Goal: Transaction & Acquisition: Purchase product/service

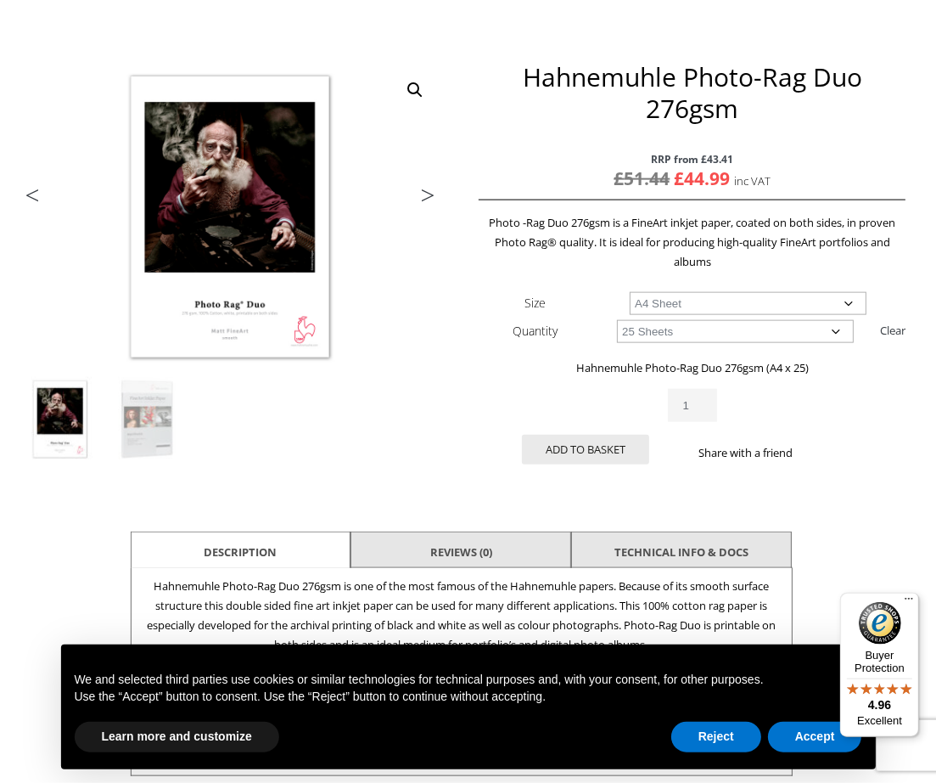
scroll to position [221, 7]
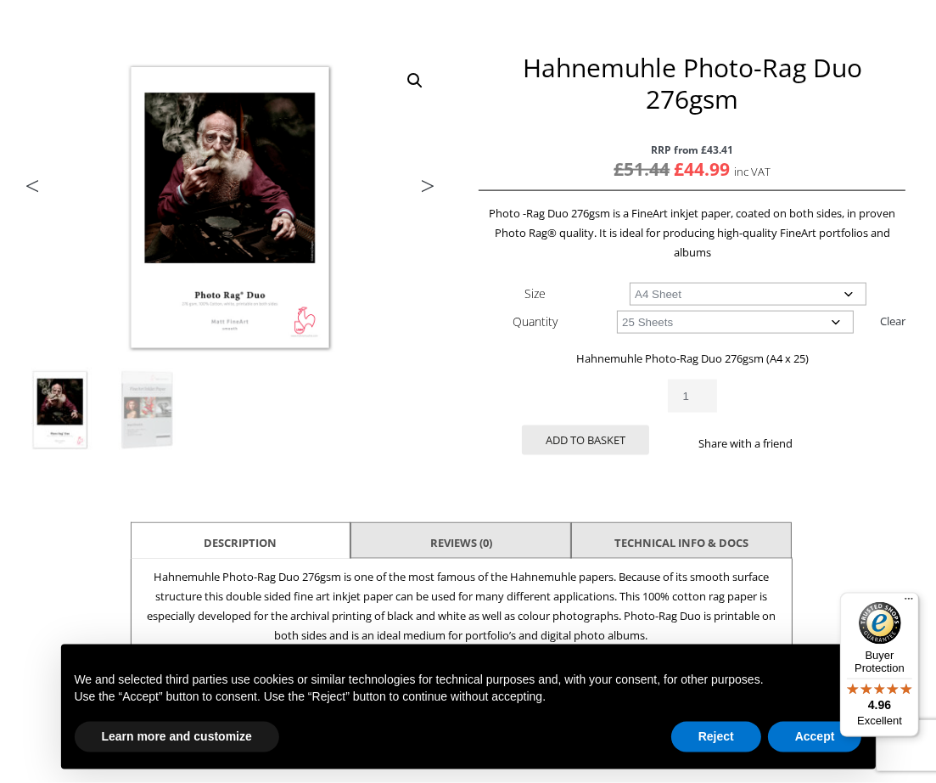
click at [611, 440] on button "Add to basket" at bounding box center [585, 440] width 127 height 30
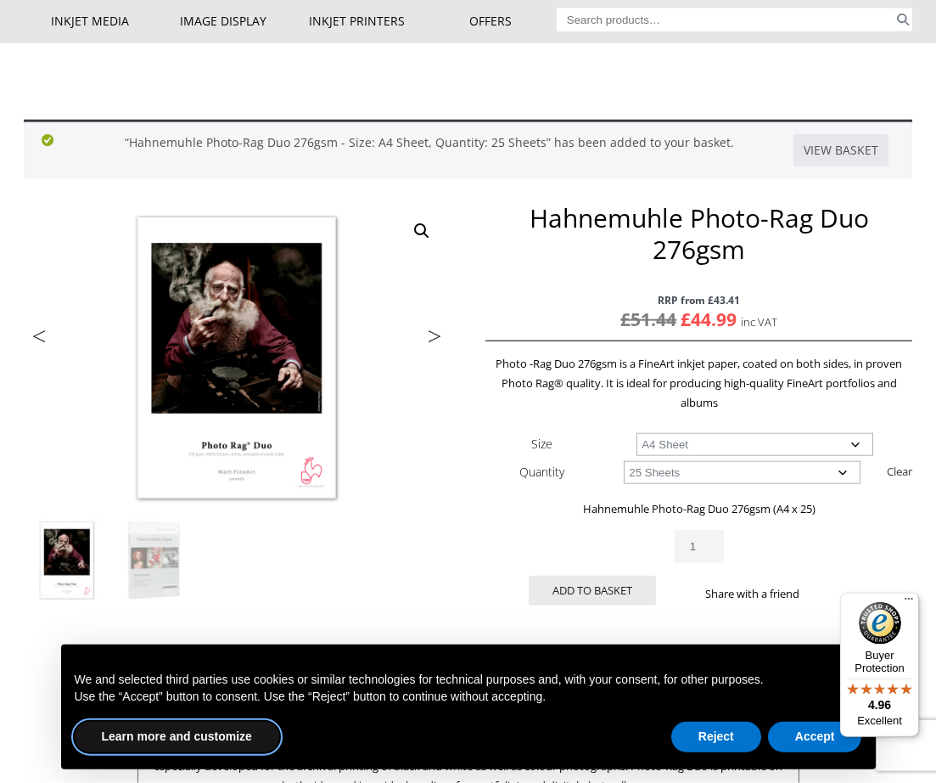
scroll to position [154, 0]
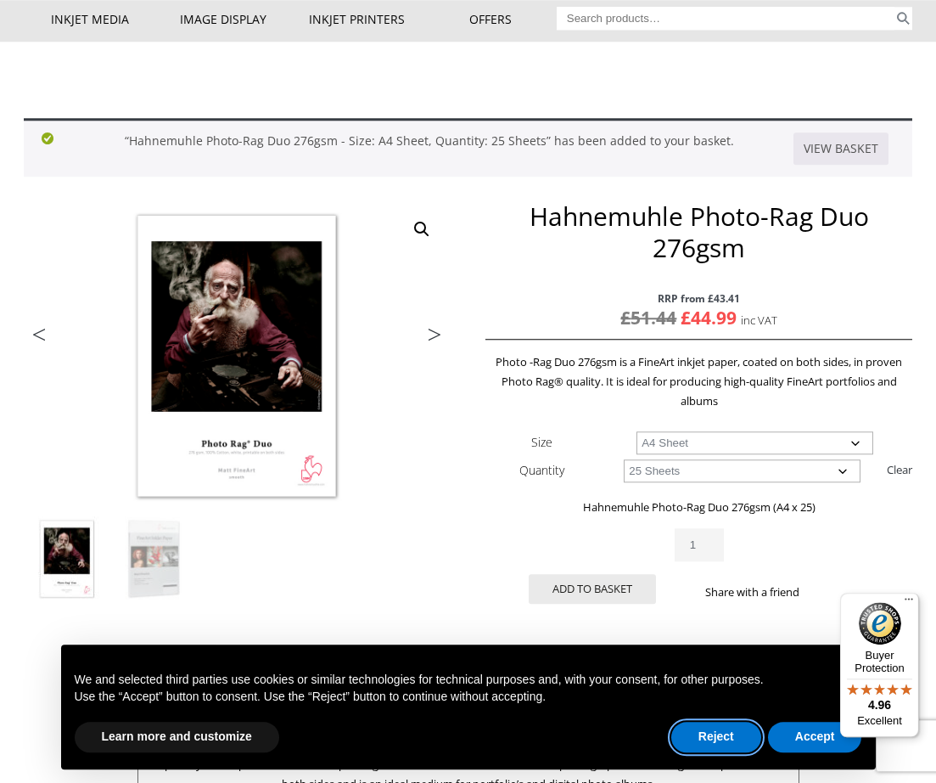
click at [709, 752] on button "Reject" at bounding box center [716, 736] width 90 height 31
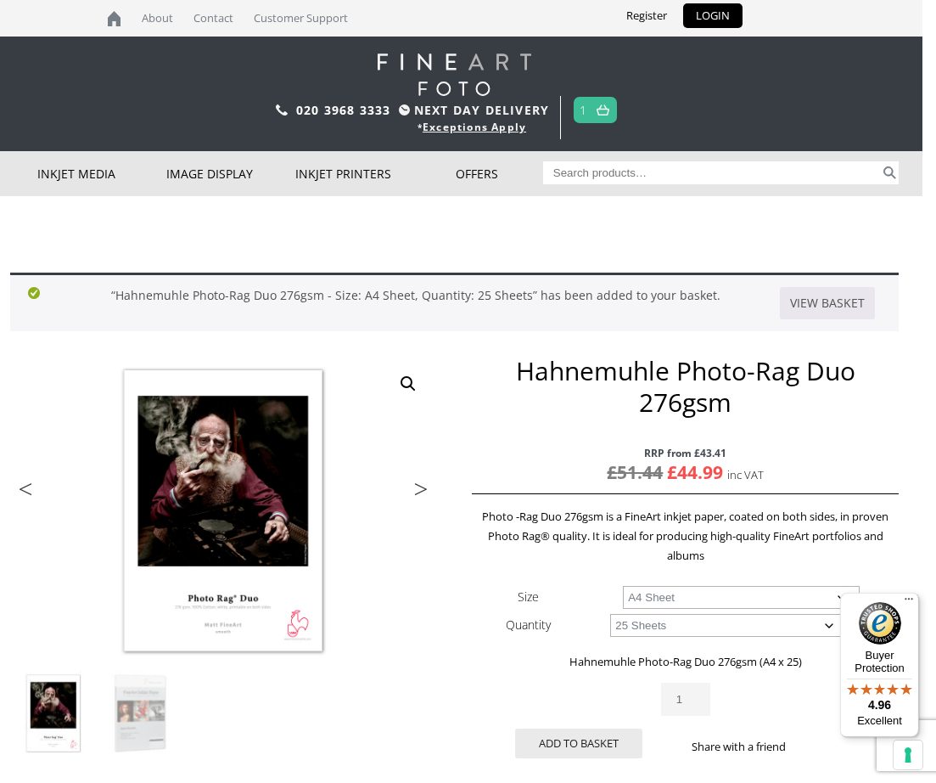
scroll to position [0, 13]
click at [839, 303] on link "View basket" at bounding box center [828, 303] width 95 height 32
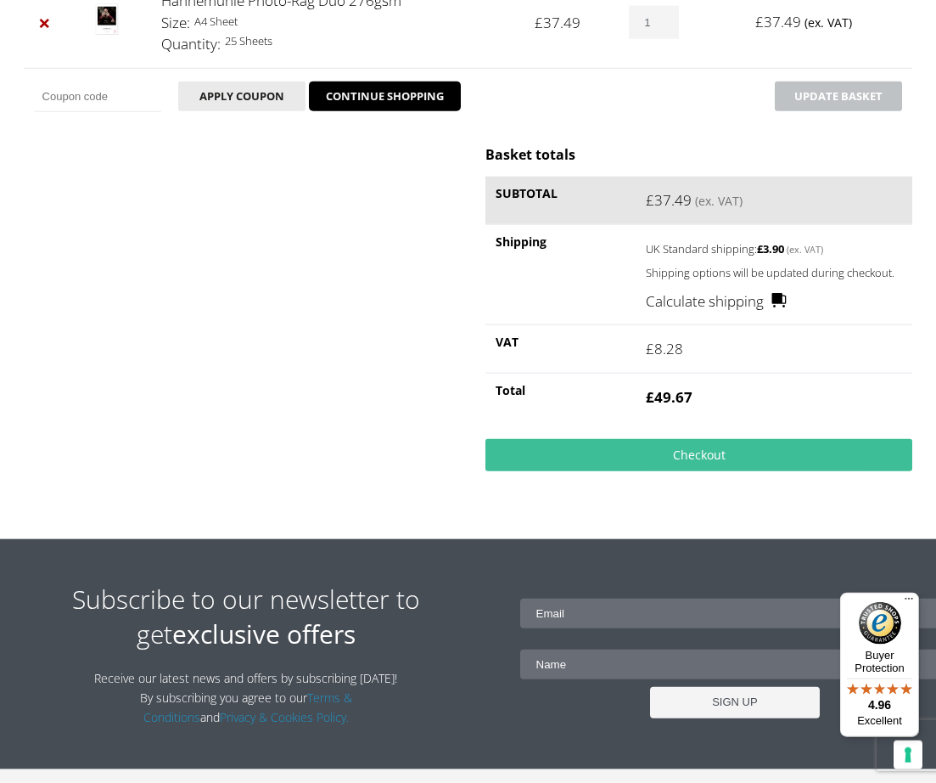
scroll to position [382, 0]
click at [685, 463] on link "Checkout" at bounding box center [698, 454] width 427 height 32
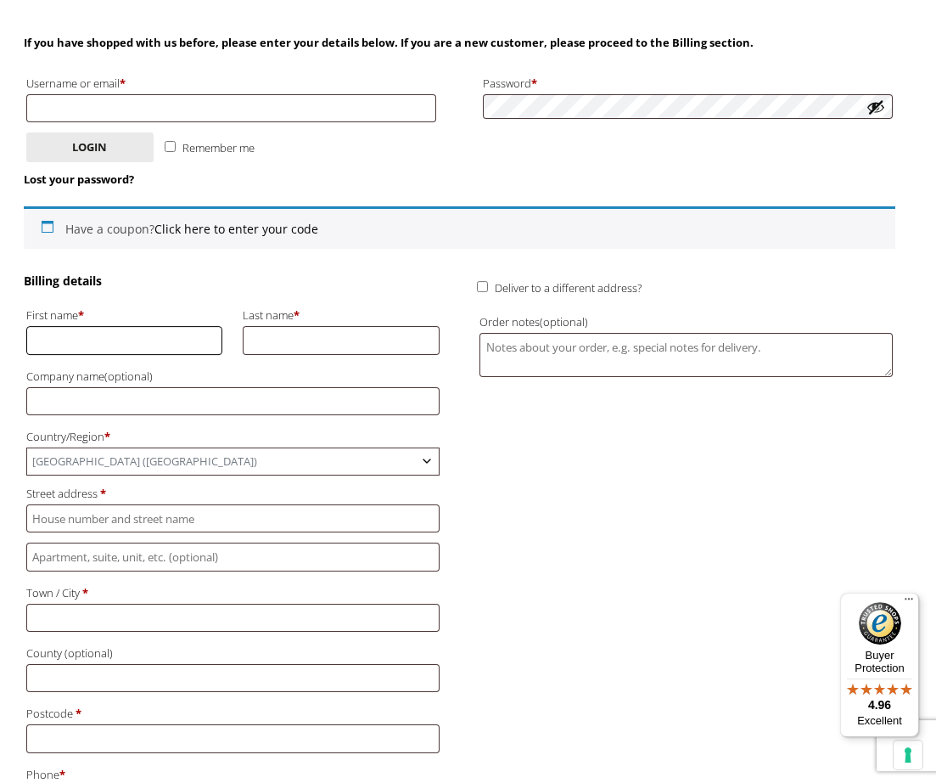
click at [126, 337] on input "First name *" at bounding box center [124, 340] width 197 height 28
type input "Tez"
type input "Sawicki"
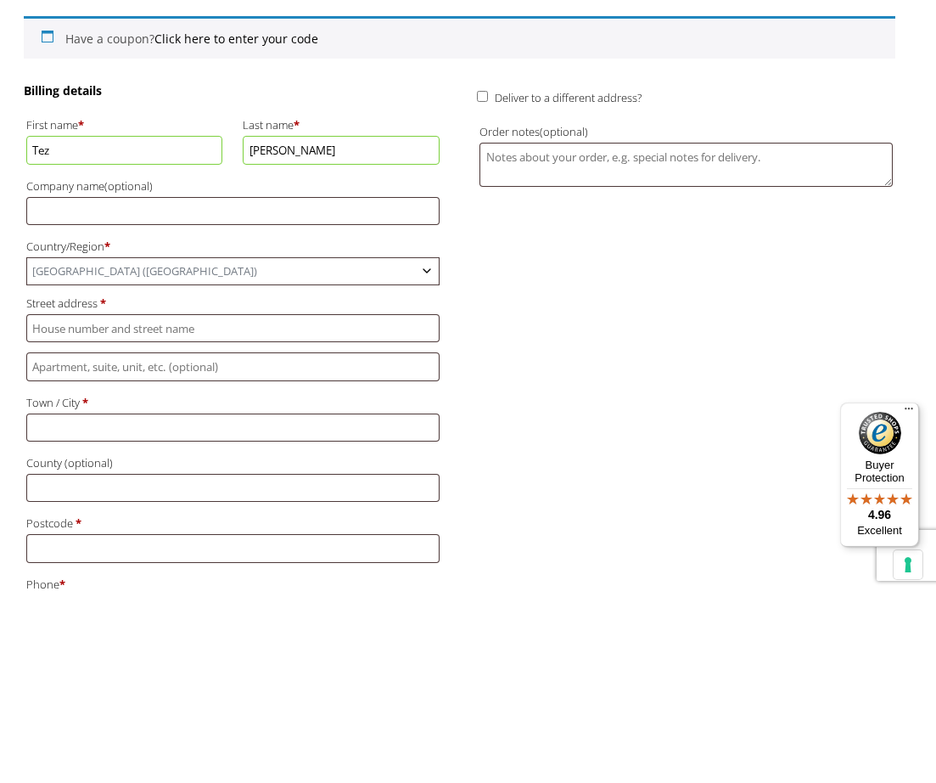
click at [266, 448] on span "United Kingdom (UK)" at bounding box center [233, 461] width 412 height 26
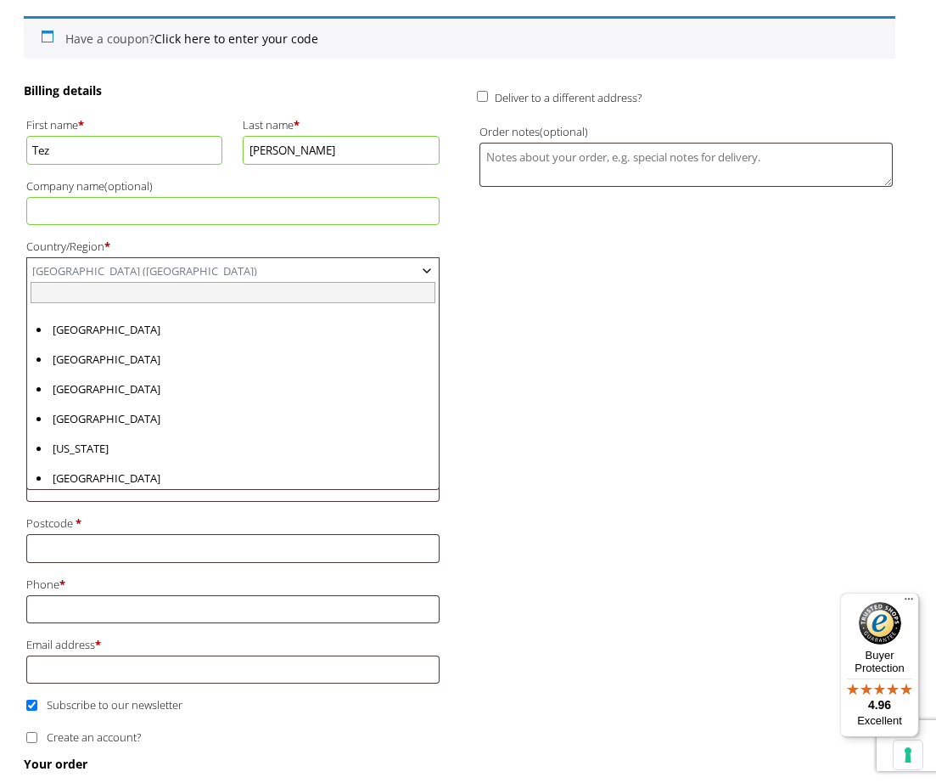
scroll to position [6862, 0]
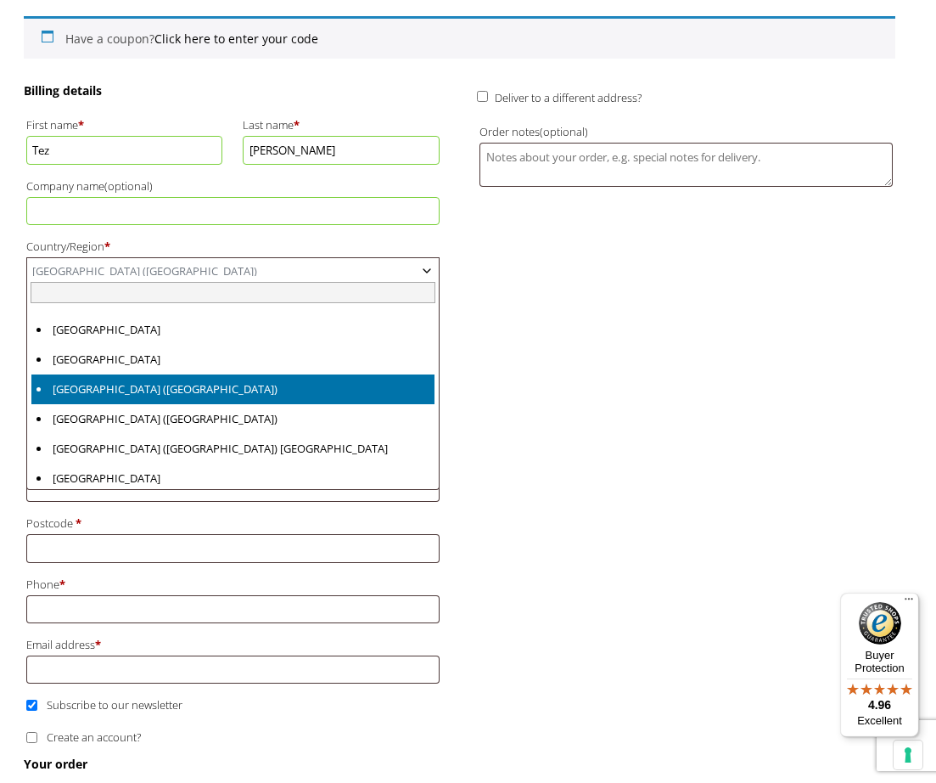
click at [540, 319] on div "Billing details First name * Tez Last name * Sawicki Company name (optional) Co…" at bounding box center [460, 418] width 872 height 673
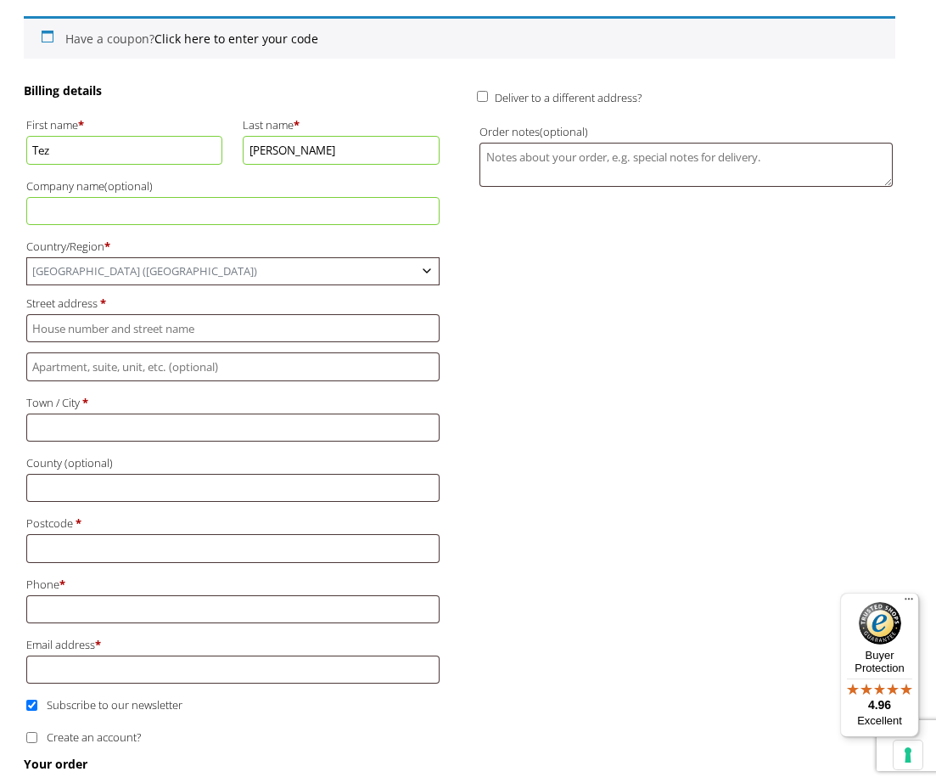
click at [126, 266] on span "United Kingdom (UK)" at bounding box center [233, 271] width 412 height 26
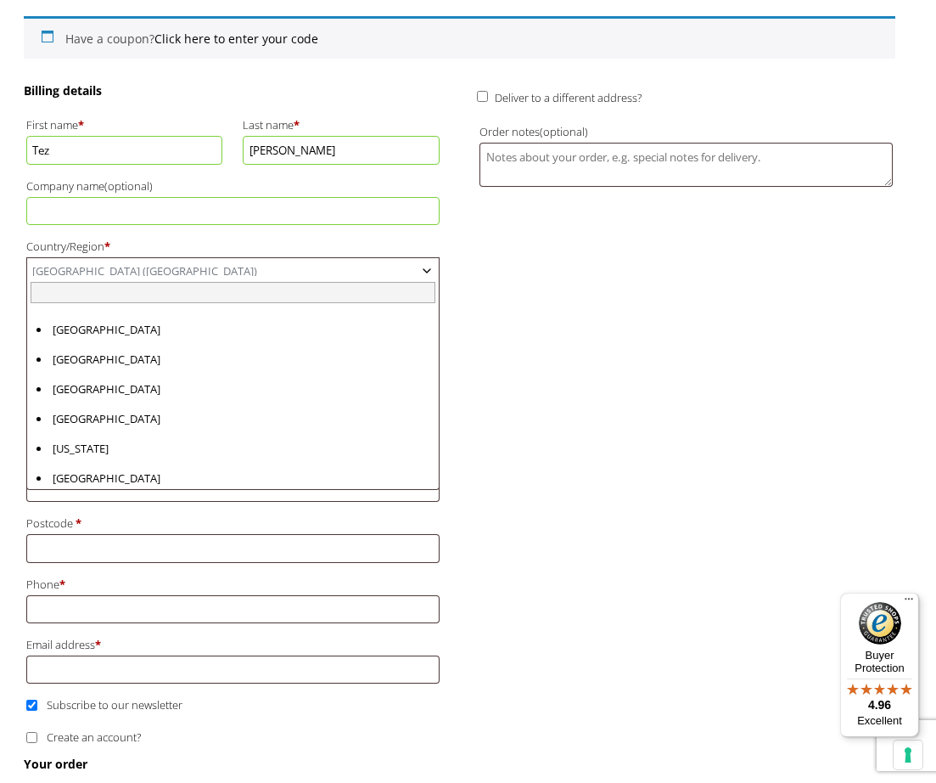
scroll to position [6892, 0]
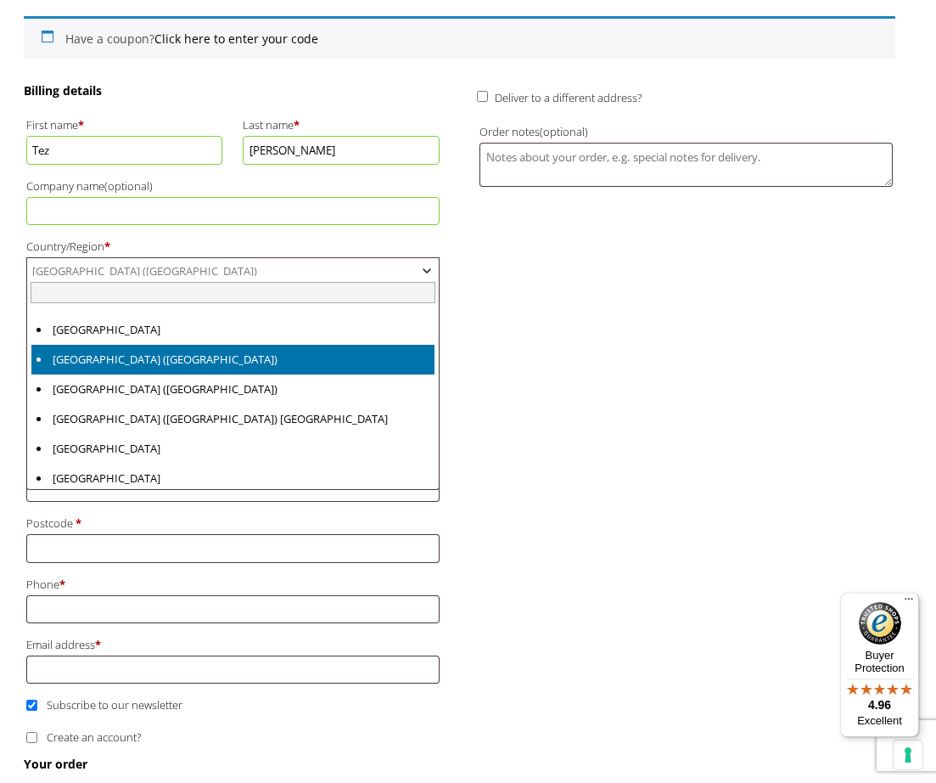
click at [532, 303] on div "Billing details First name * Tez Last name * Sawicki Company name (optional) Co…" at bounding box center [460, 418] width 872 height 673
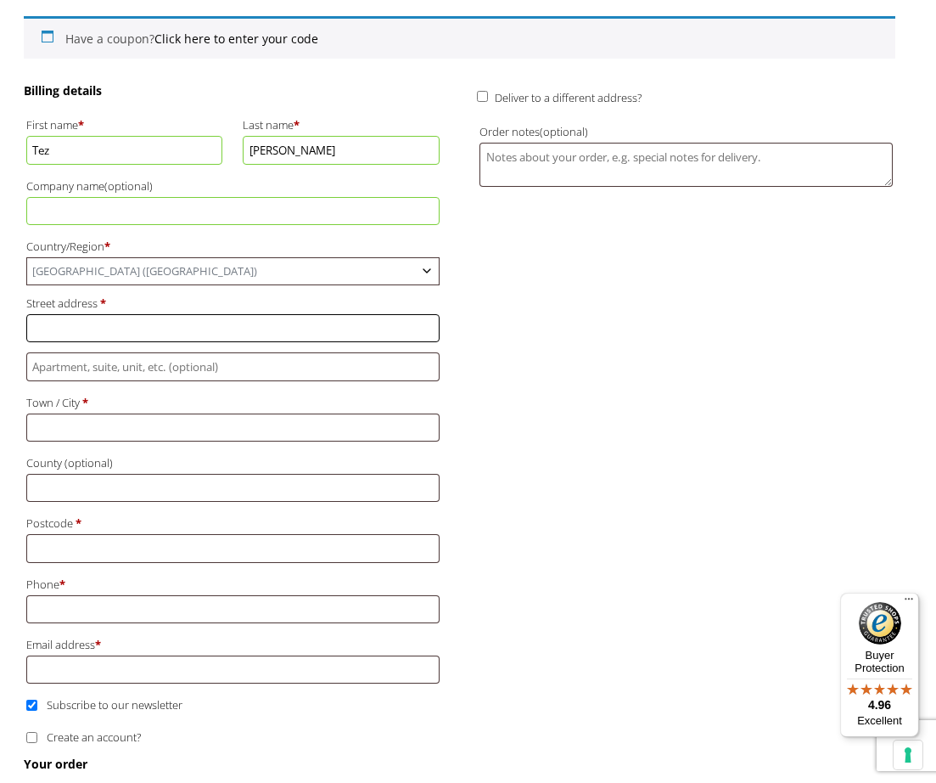
click at [95, 323] on input "Street address *" at bounding box center [232, 328] width 413 height 28
type input "[STREET_ADDRESS][PERSON_NAME]"
type input "[GEOGRAPHIC_DATA]"
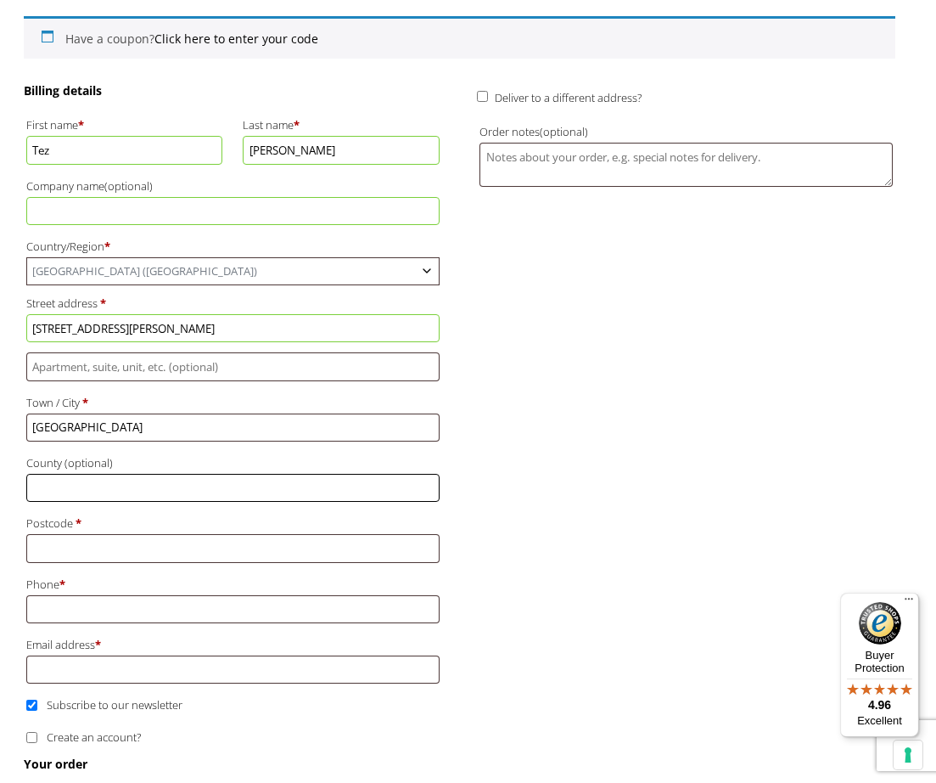
type input "LT"
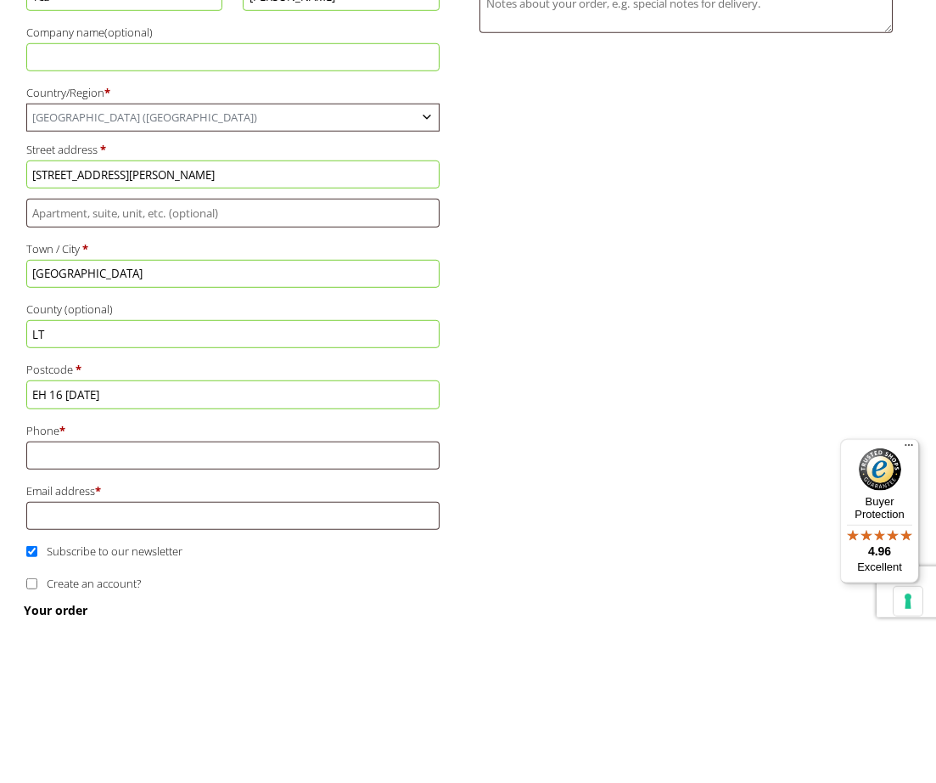
click at [48, 534] on input "EH 16 6AD" at bounding box center [232, 548] width 413 height 28
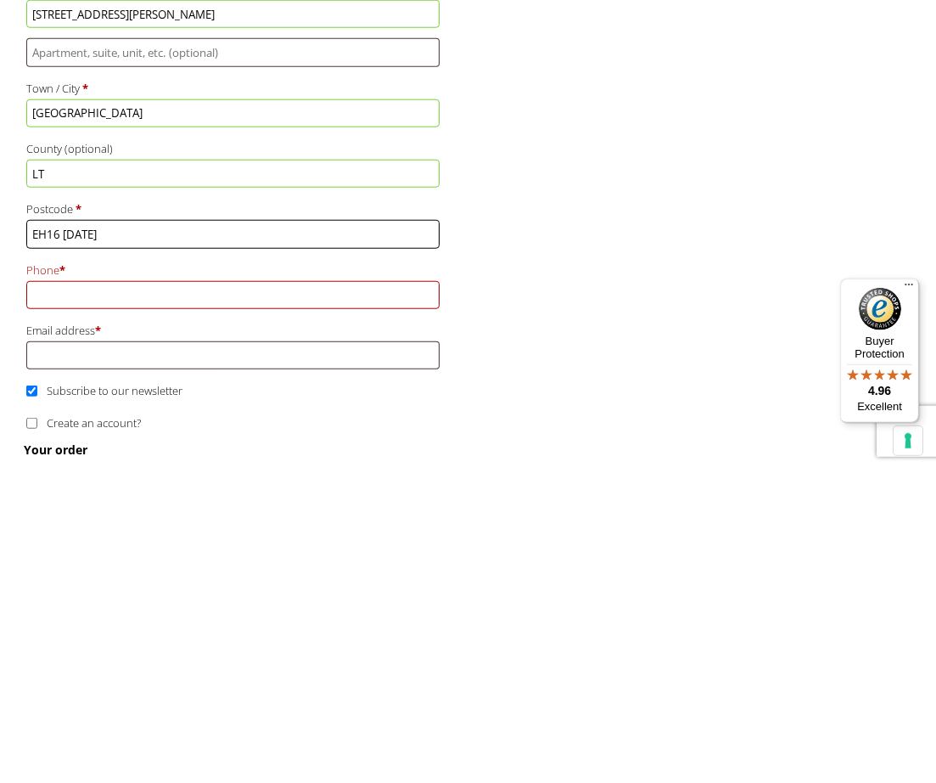
type input "EH16 [DATE]"
click at [105, 595] on input "Phone *" at bounding box center [232, 609] width 413 height 28
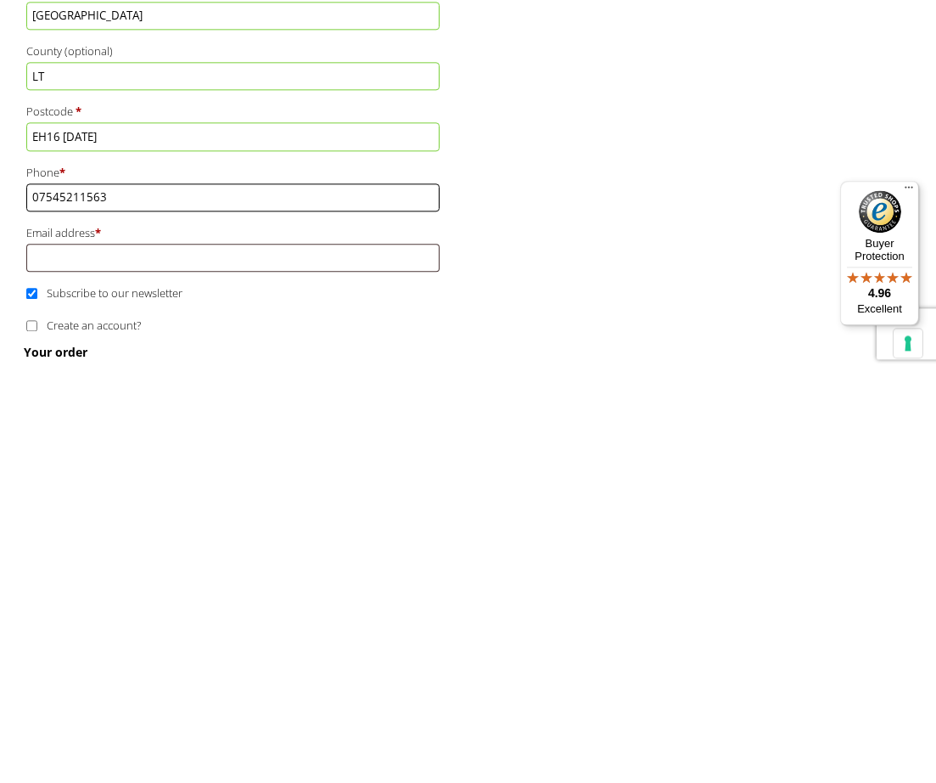
type input "07545211563"
click at [112, 655] on input "Email address *" at bounding box center [232, 669] width 413 height 28
type input "[EMAIL_ADDRESS][DOMAIN_NAME]"
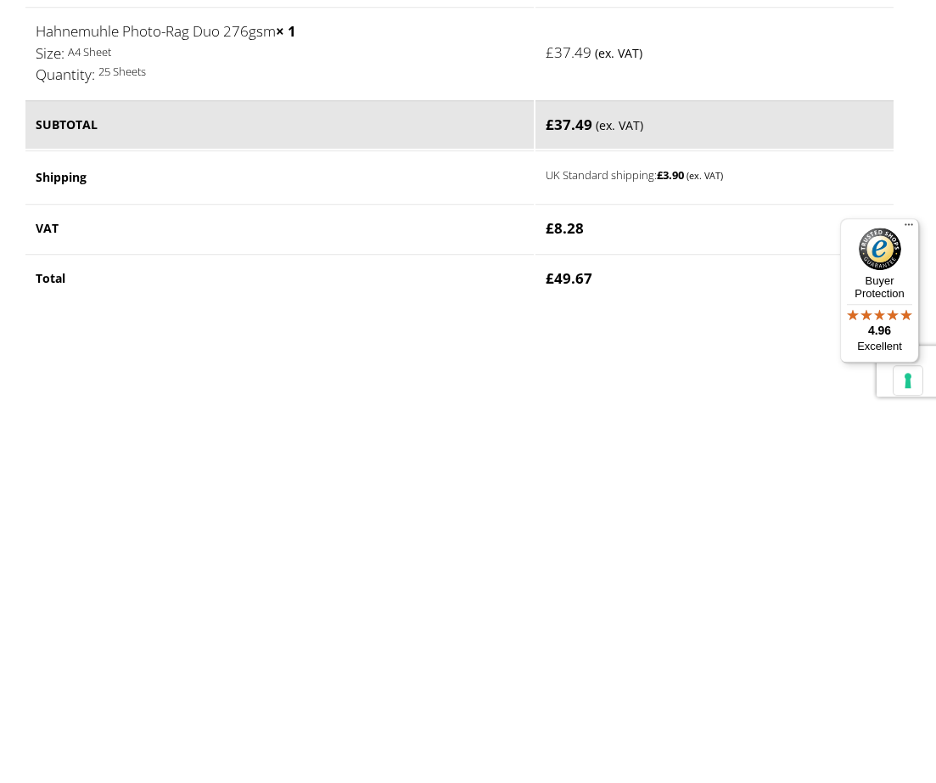
scroll to position [1295, 0]
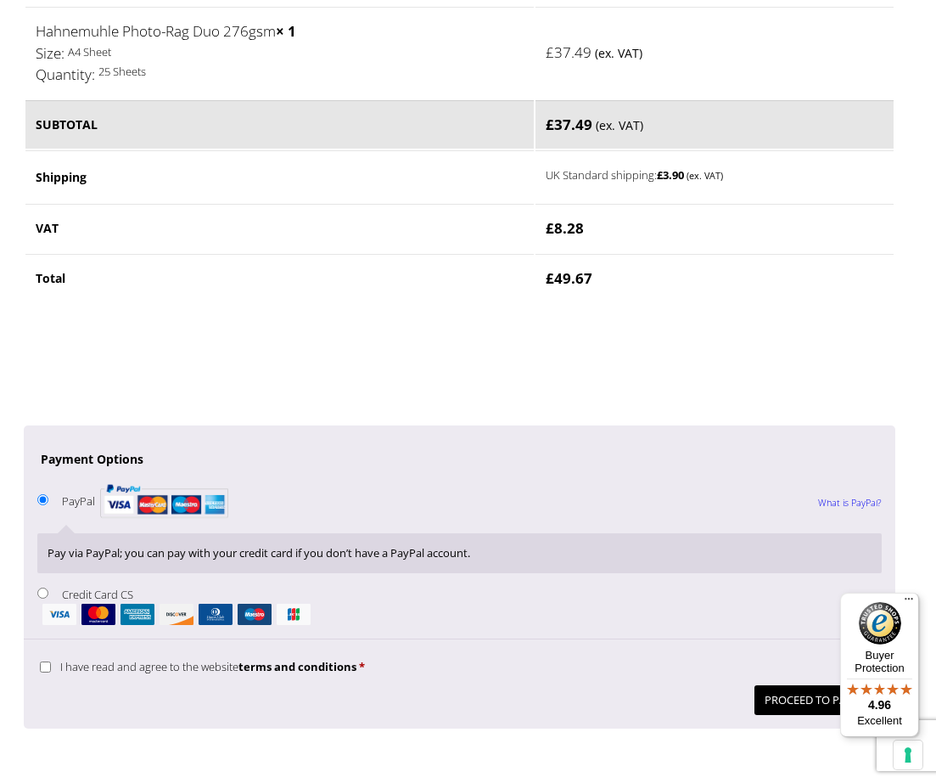
click at [814, 685] on button "Proceed to PayPal" at bounding box center [818, 700] width 127 height 30
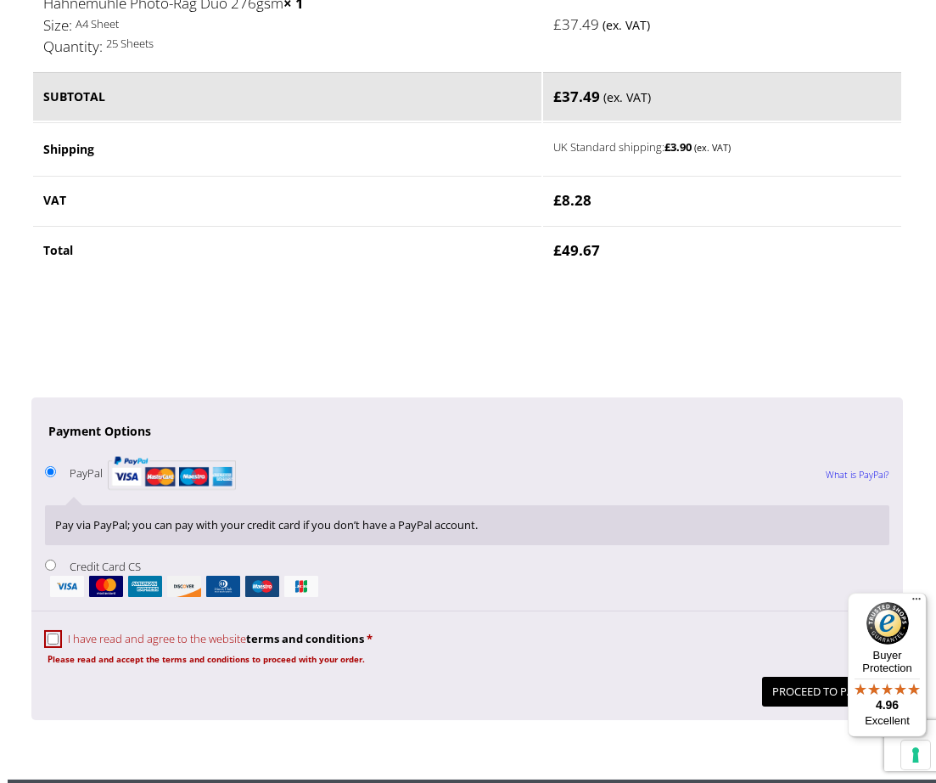
scroll to position [1417, 0]
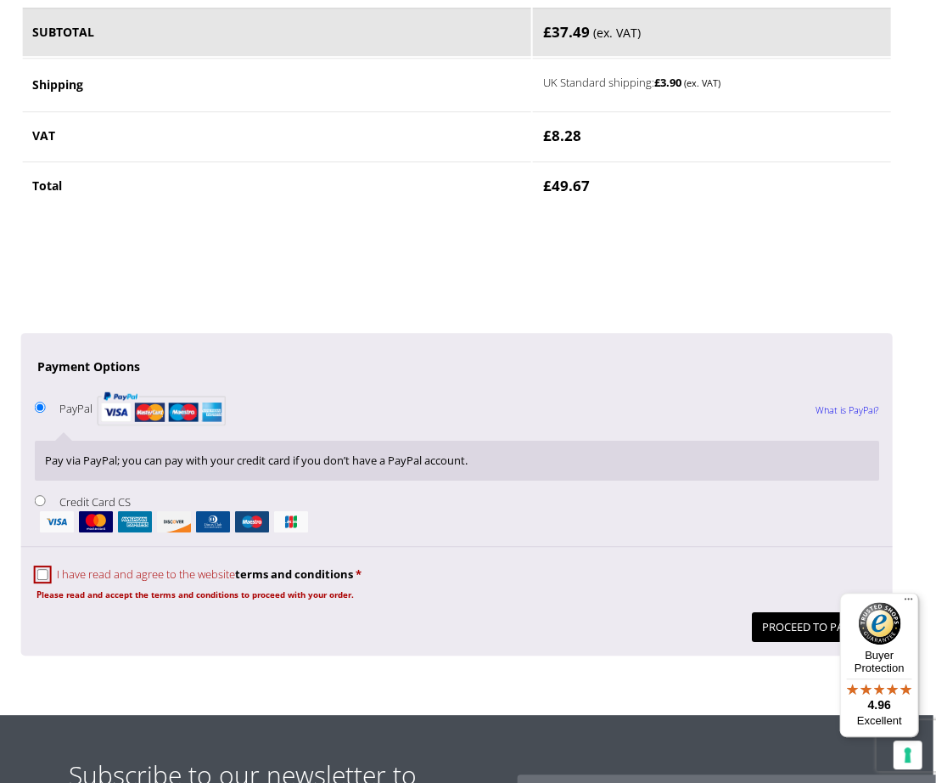
click at [48, 569] on input "I have read and agree to the website terms and conditions *" at bounding box center [42, 574] width 11 height 11
checkbox input "true"
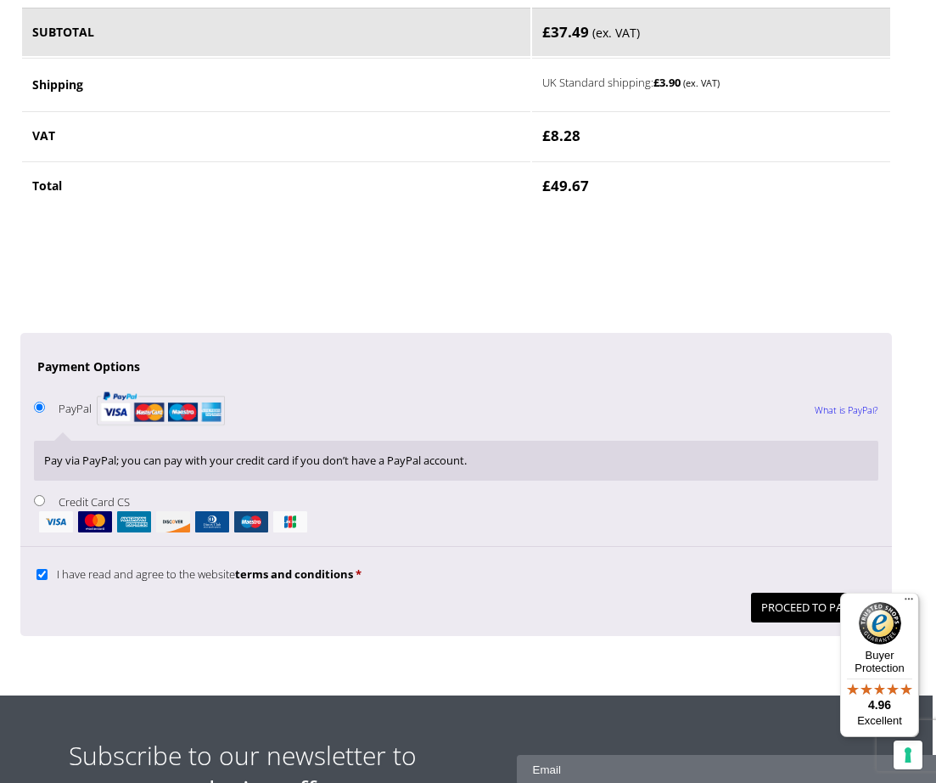
click at [835, 602] on button "Proceed to PayPal" at bounding box center [814, 607] width 127 height 30
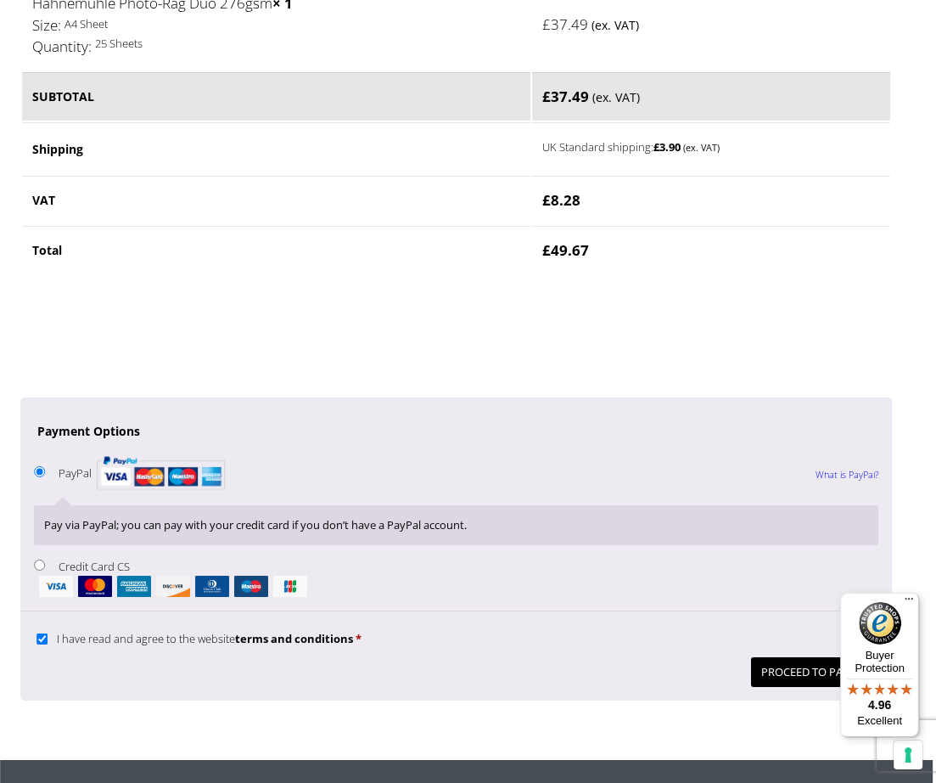
scroll to position [1395, 3]
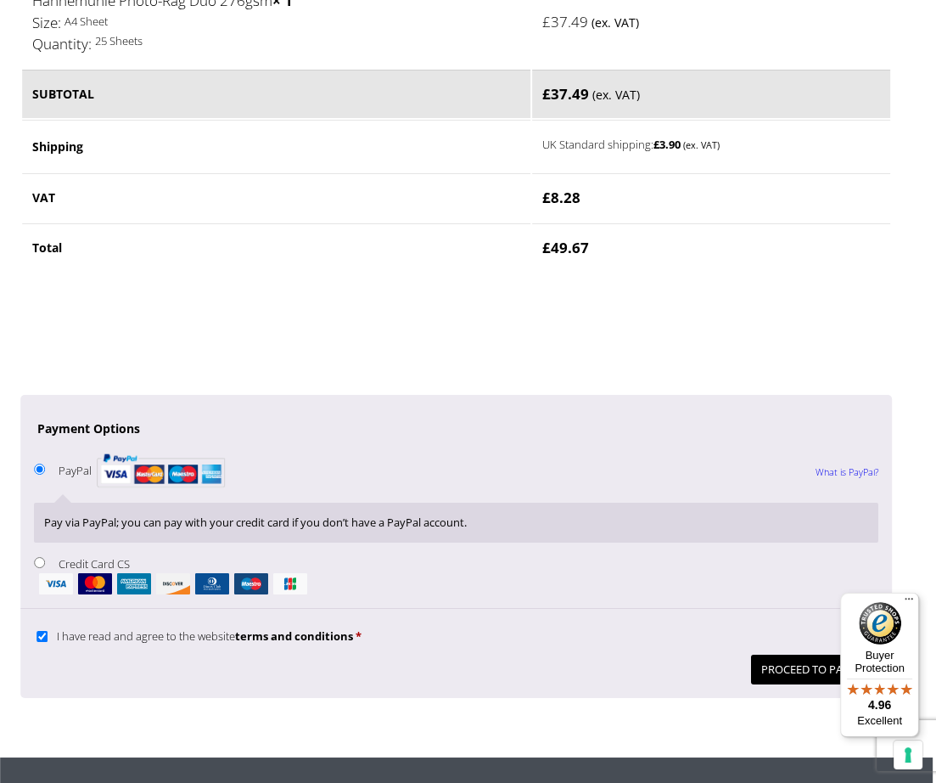
click at [814, 665] on button "Proceed to PayPal" at bounding box center [814, 669] width 127 height 30
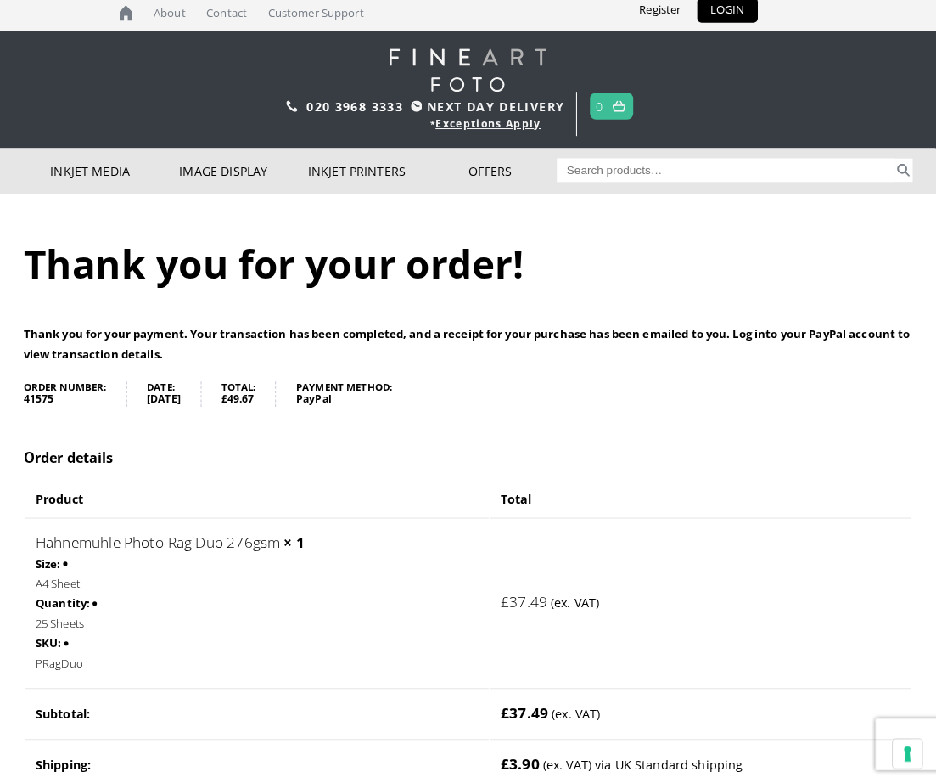
scroll to position [6, 0]
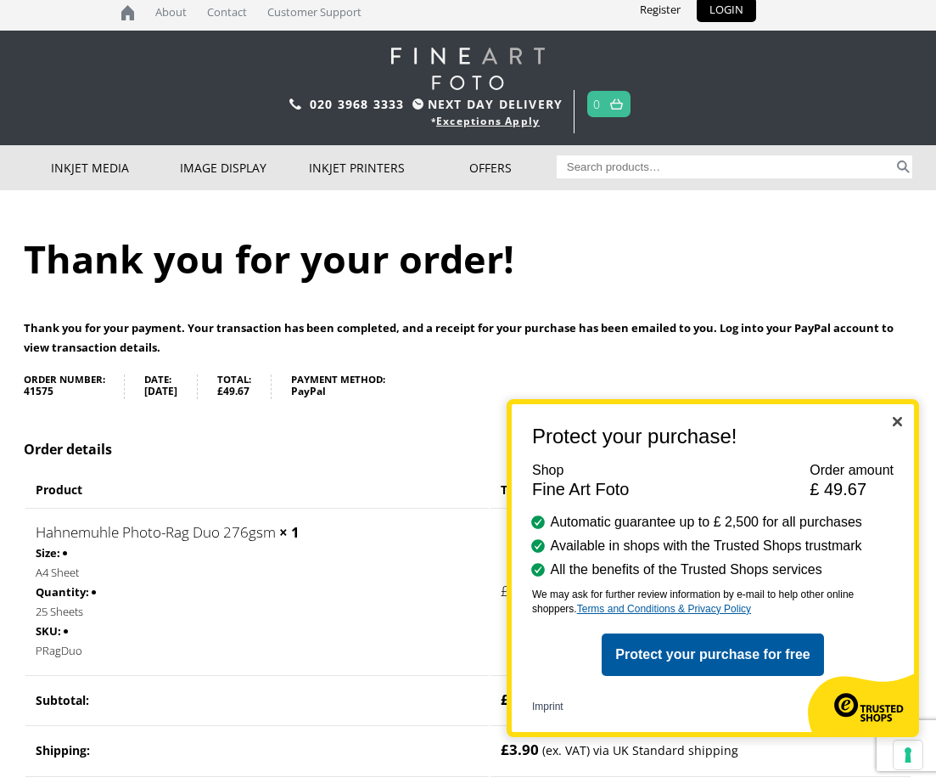
click at [900, 423] on img "Close" at bounding box center [897, 421] width 9 height 9
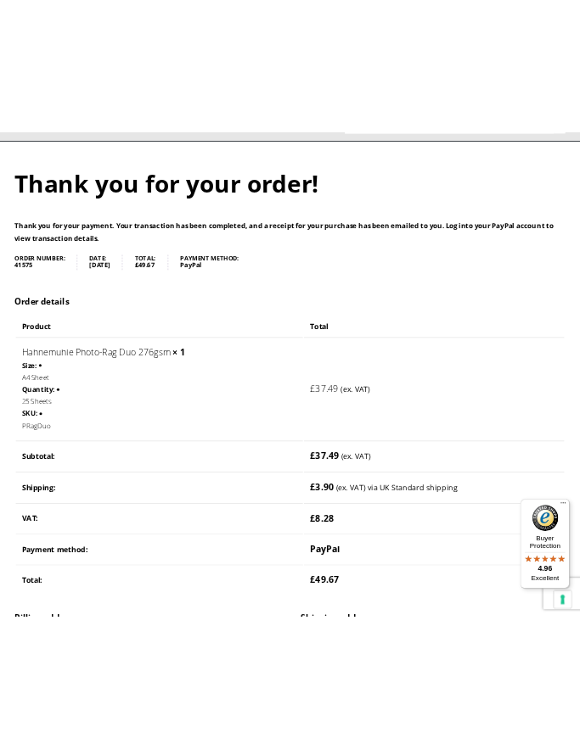
scroll to position [0, 0]
